Goal: Transaction & Acquisition: Purchase product/service

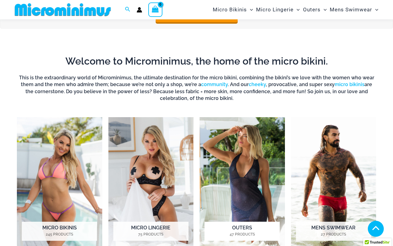
scroll to position [374, 0]
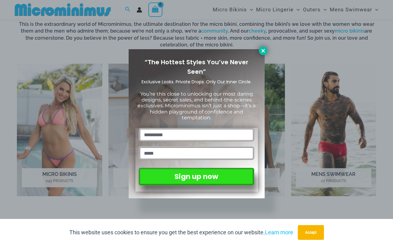
click at [261, 50] on icon at bounding box center [263, 51] width 6 height 6
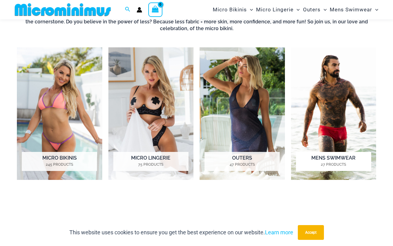
scroll to position [392, 0]
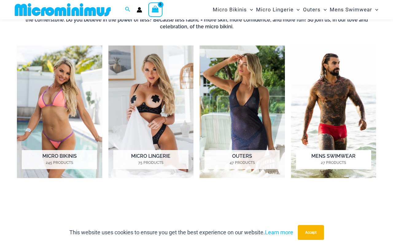
click at [329, 91] on img "Visit product category Mens Swimwear" at bounding box center [333, 111] width 85 height 132
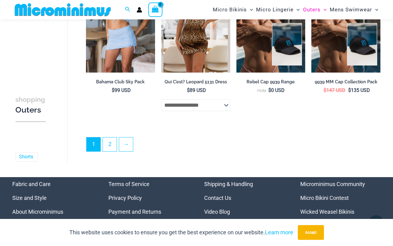
scroll to position [1298, 0]
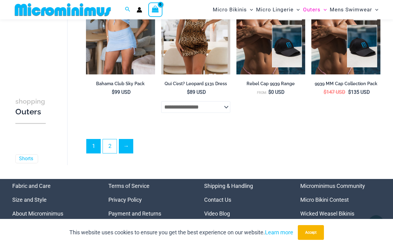
click at [122, 139] on link "→" at bounding box center [126, 146] width 14 height 14
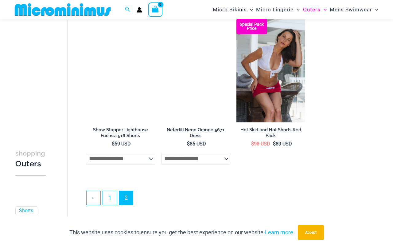
scroll to position [549, 0]
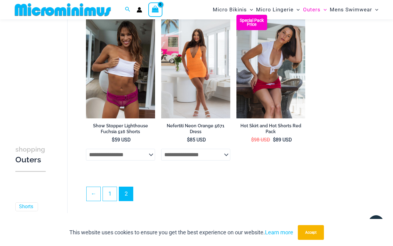
click at [274, 71] on img at bounding box center [270, 66] width 69 height 103
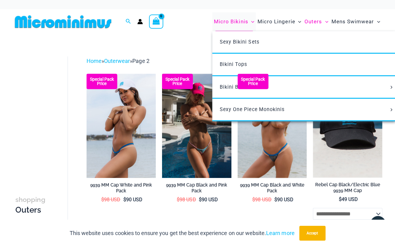
scroll to position [0, 0]
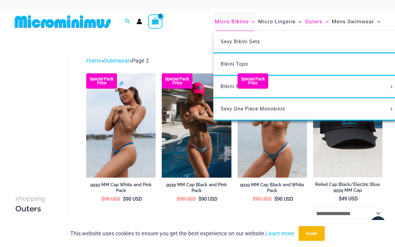
click at [243, 29] on span "Micro Bikinis" at bounding box center [232, 22] width 34 height 16
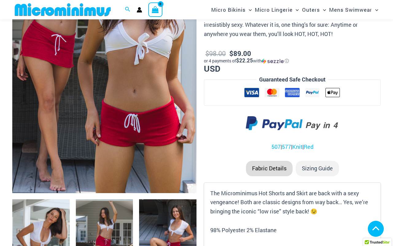
scroll to position [156, 0]
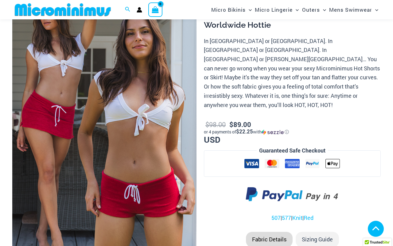
click at [129, 72] on img at bounding box center [104, 125] width 184 height 276
click at [50, 99] on img at bounding box center [104, 125] width 184 height 276
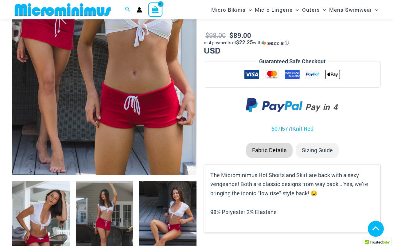
scroll to position [274, 0]
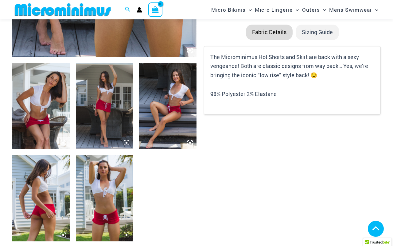
click at [46, 87] on img at bounding box center [40, 106] width 57 height 86
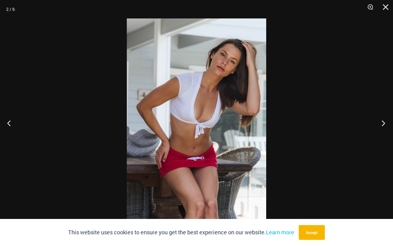
click at [383, 123] on button "Next" at bounding box center [381, 122] width 23 height 31
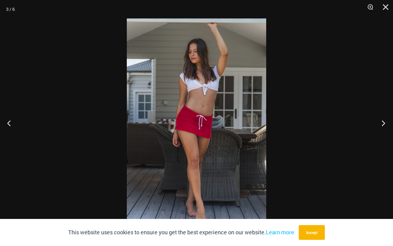
click at [383, 123] on button "Next" at bounding box center [381, 122] width 23 height 31
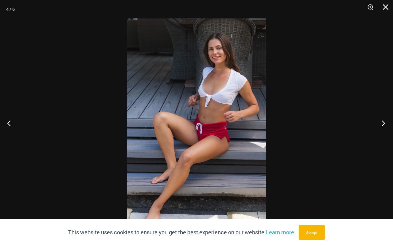
click at [383, 123] on button "Next" at bounding box center [381, 122] width 23 height 31
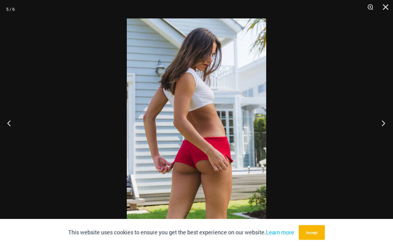
click at [383, 123] on button "Next" at bounding box center [381, 122] width 23 height 31
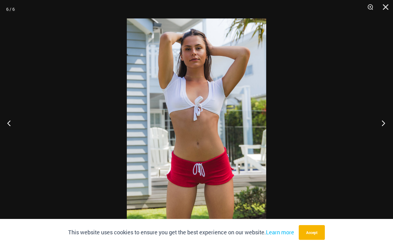
click at [383, 123] on button "Next" at bounding box center [381, 122] width 23 height 31
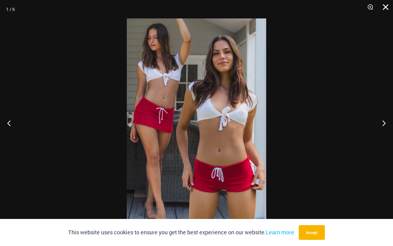
click at [383, 10] on button "Close" at bounding box center [383, 9] width 15 height 18
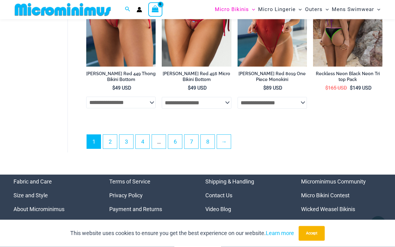
scroll to position [1416, 0]
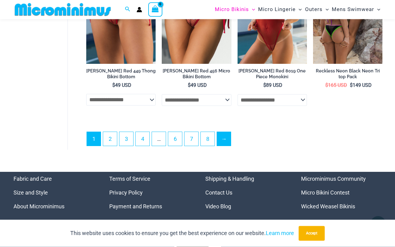
click at [222, 136] on link "→" at bounding box center [224, 139] width 14 height 14
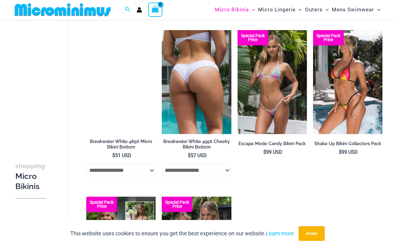
scroll to position [535, 0]
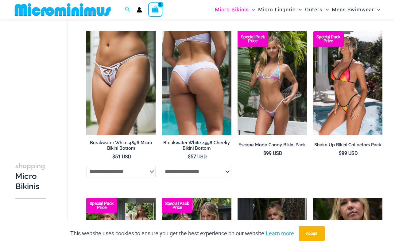
click at [200, 58] on img at bounding box center [196, 83] width 69 height 104
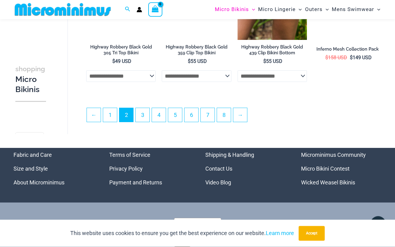
scroll to position [1303, 0]
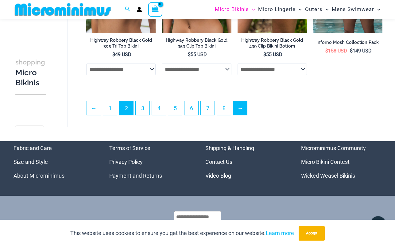
click at [242, 108] on link "→" at bounding box center [240, 109] width 14 height 14
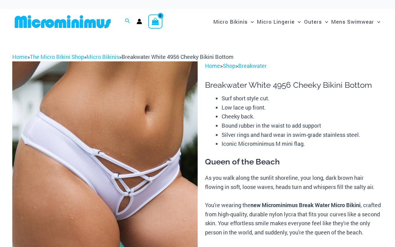
scroll to position [275, 0]
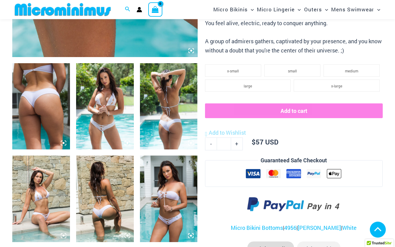
scroll to position [314, 0]
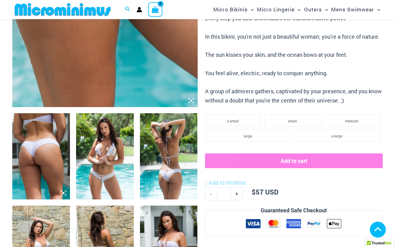
click at [192, 102] on icon at bounding box center [191, 101] width 2 height 2
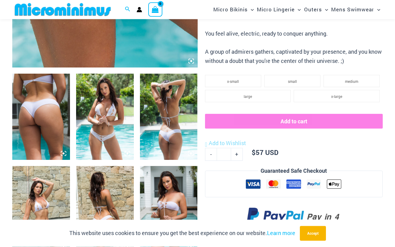
scroll to position [267, 0]
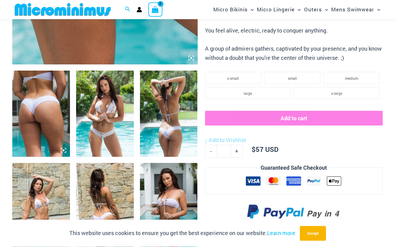
click at [64, 150] on icon at bounding box center [64, 151] width 2 height 2
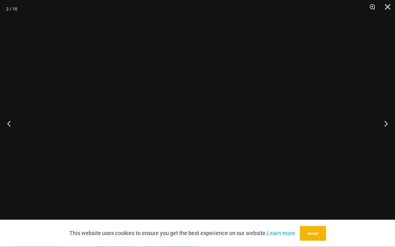
scroll to position [267, 0]
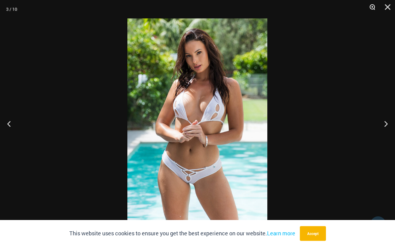
click at [371, 5] on button "Zoom" at bounding box center [370, 9] width 15 height 18
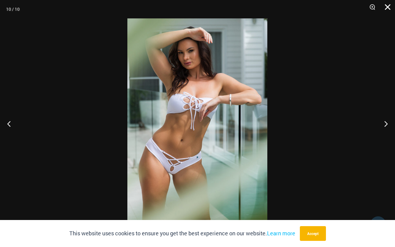
click at [387, 8] on button "Close" at bounding box center [385, 9] width 15 height 18
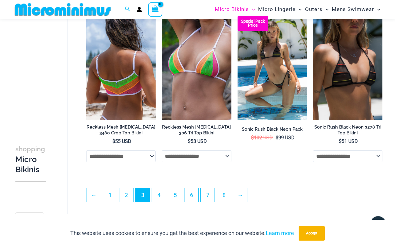
scroll to position [1228, 0]
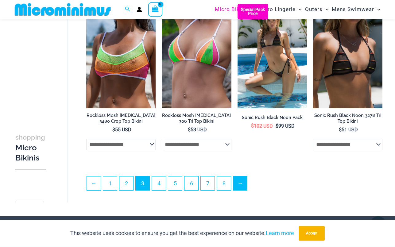
click at [242, 178] on link "→" at bounding box center [240, 184] width 14 height 14
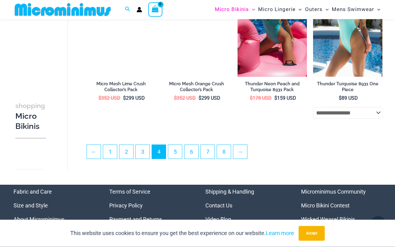
scroll to position [1255, 0]
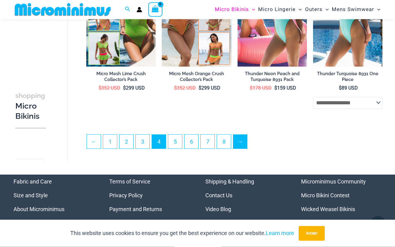
click at [245, 138] on link "→" at bounding box center [240, 142] width 14 height 14
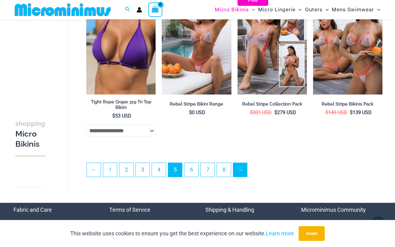
scroll to position [1233, 0]
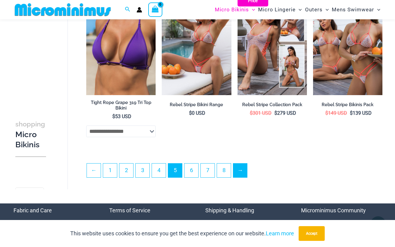
click at [246, 164] on link "→" at bounding box center [240, 171] width 14 height 14
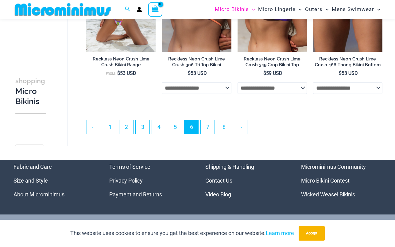
scroll to position [1278, 0]
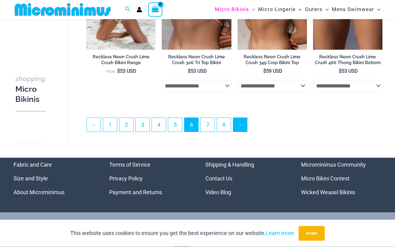
click at [241, 118] on link "→" at bounding box center [240, 125] width 14 height 14
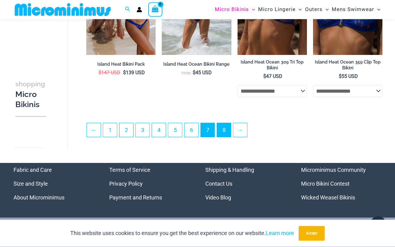
scroll to position [1283, 0]
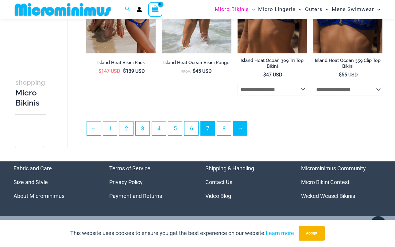
click at [241, 129] on link "→" at bounding box center [240, 129] width 14 height 14
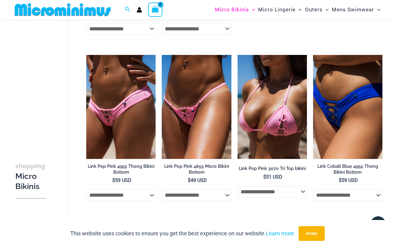
scroll to position [257, 0]
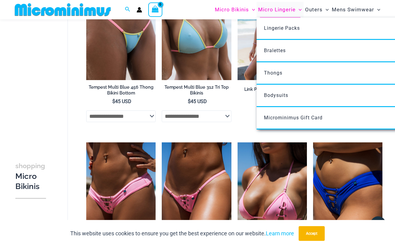
click at [268, 9] on span "Micro Lingerie" at bounding box center [276, 10] width 37 height 16
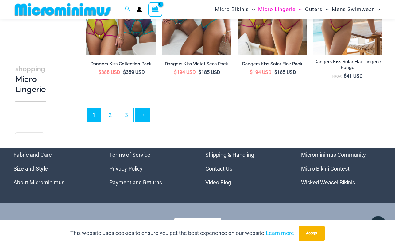
scroll to position [1321, 0]
click at [142, 113] on link "→" at bounding box center [143, 115] width 14 height 14
